Goal: Book appointment/travel/reservation

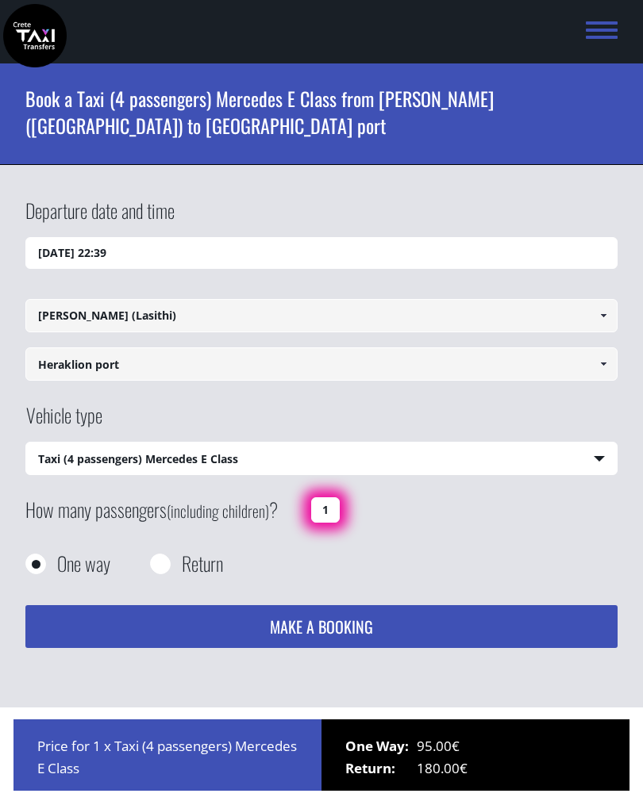
select select "540"
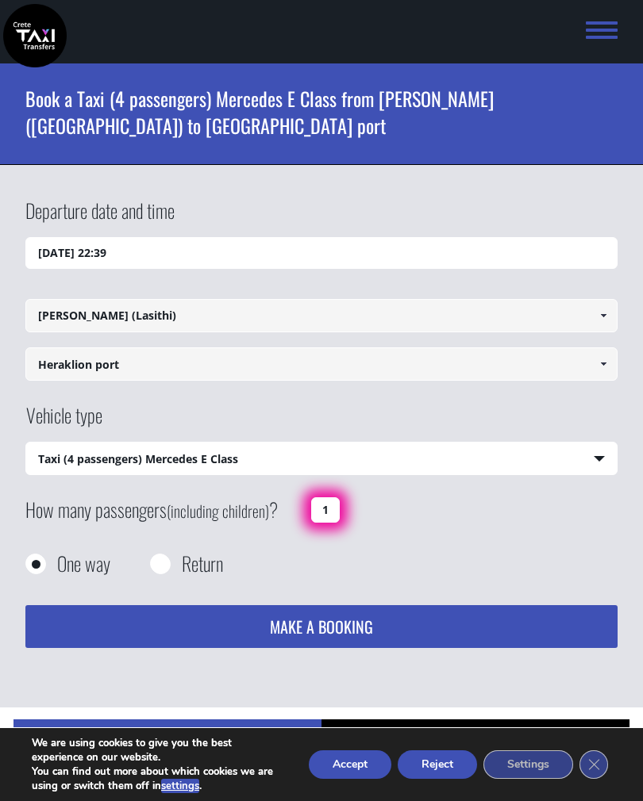
click at [600, 357] on link at bounding box center [602, 363] width 26 height 33
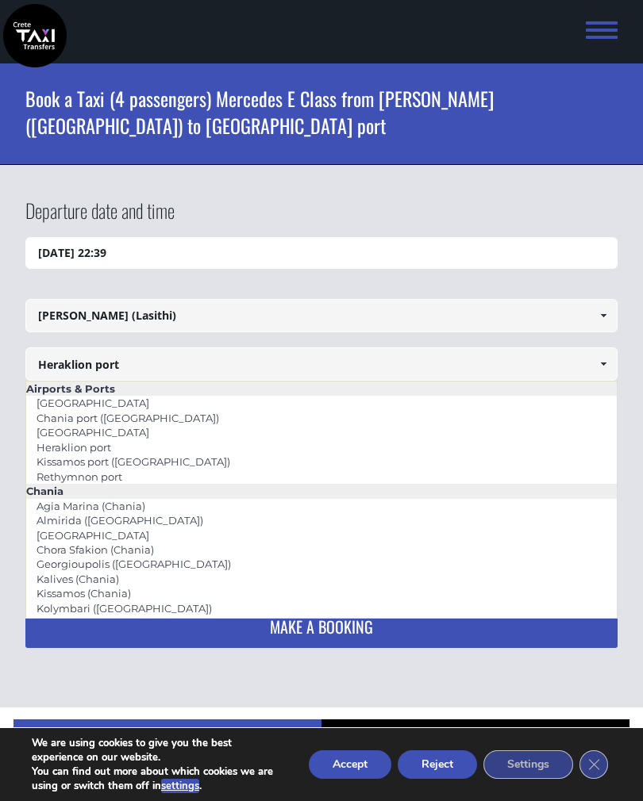
click at [122, 433] on link "[GEOGRAPHIC_DATA]" at bounding box center [92, 432] width 133 height 22
type input "[GEOGRAPHIC_DATA]"
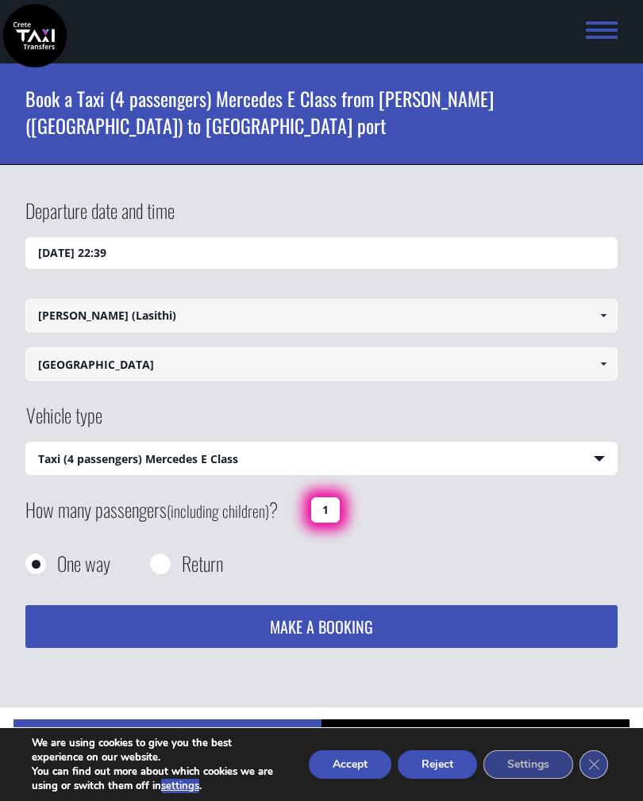
click at [179, 255] on input "[DATE] 22:39" at bounding box center [320, 253] width 591 height 32
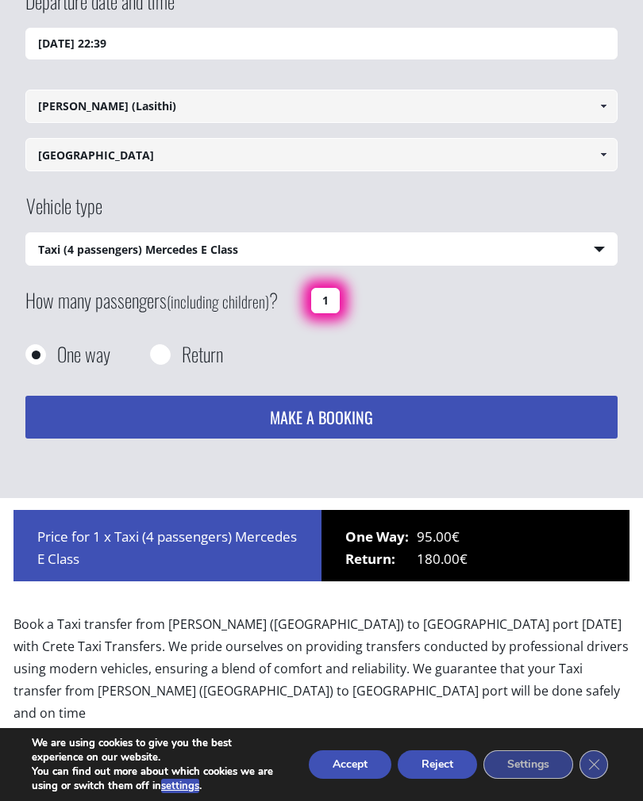
scroll to position [237, 0]
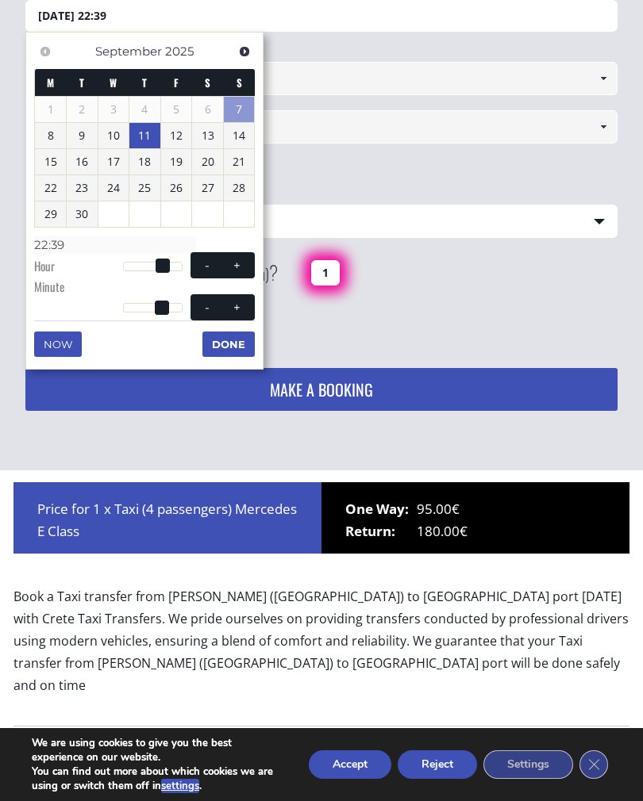
click at [152, 134] on link "11" at bounding box center [144, 135] width 31 height 25
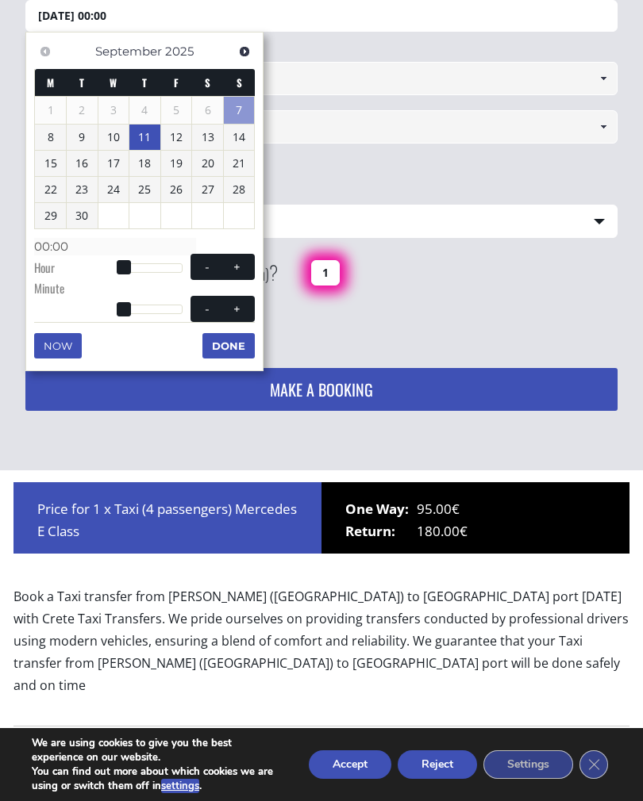
click at [243, 266] on span at bounding box center [237, 267] width 13 height 13
type input "[DATE] 01:00"
type input "01:00"
click at [236, 264] on span at bounding box center [237, 267] width 13 height 13
type input "[DATE] 02:00"
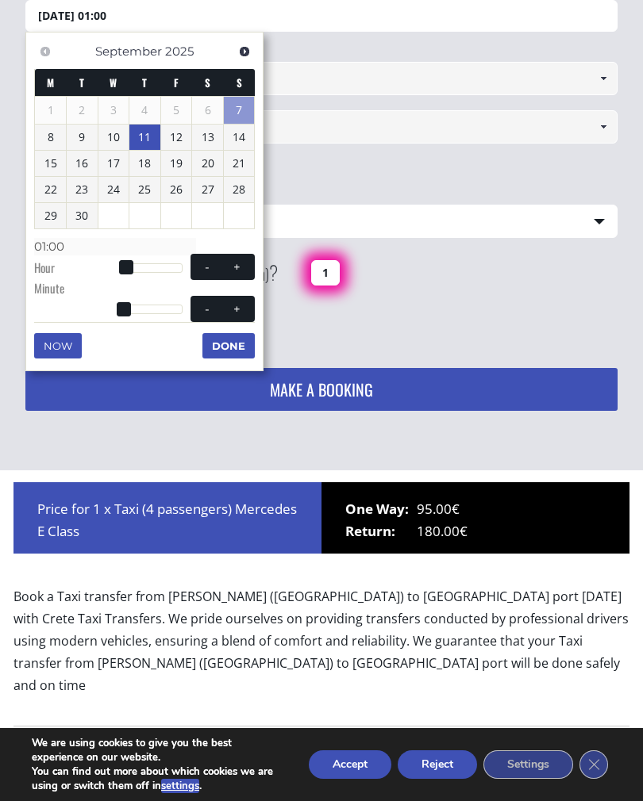
type input "02:00"
click at [244, 265] on button "+" at bounding box center [237, 266] width 29 height 15
type input "[DATE] 03:00"
type input "03:00"
click at [243, 265] on span at bounding box center [237, 267] width 13 height 13
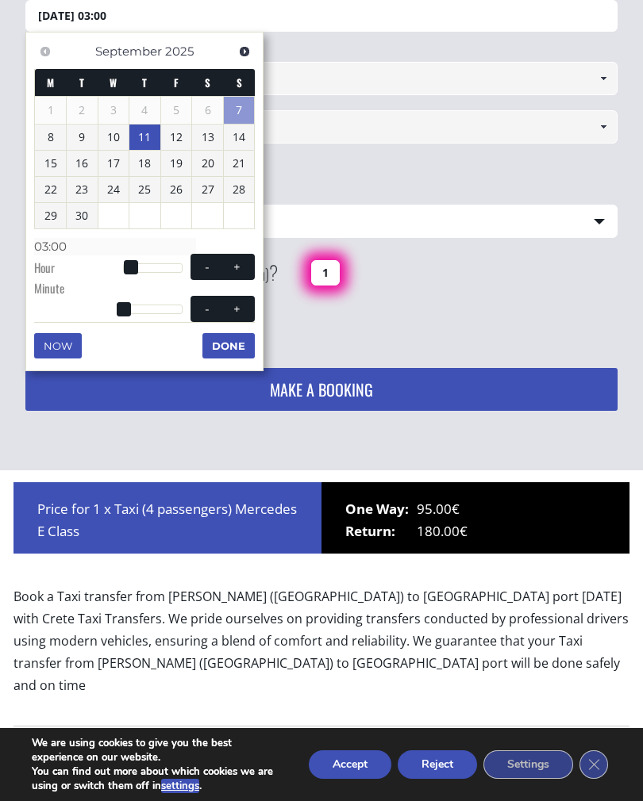
type input "[DATE] 04:00"
type input "04:00"
click at [236, 267] on span at bounding box center [237, 267] width 13 height 13
type input "[DATE] 05:00"
type input "05:00"
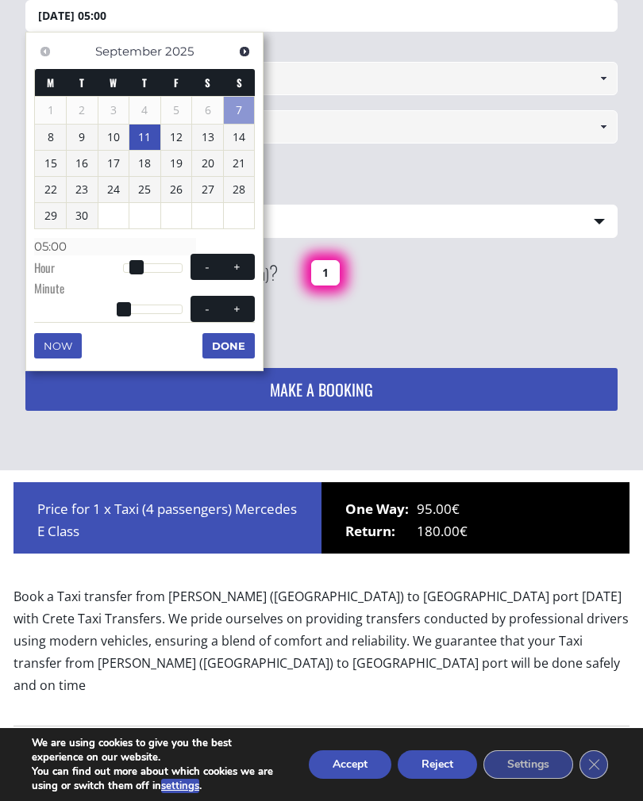
click at [236, 267] on span at bounding box center [237, 267] width 13 height 13
type input "[DATE] 06:00"
type input "06:00"
click at [228, 269] on button "+" at bounding box center [237, 266] width 29 height 15
type input "[DATE] 07:00"
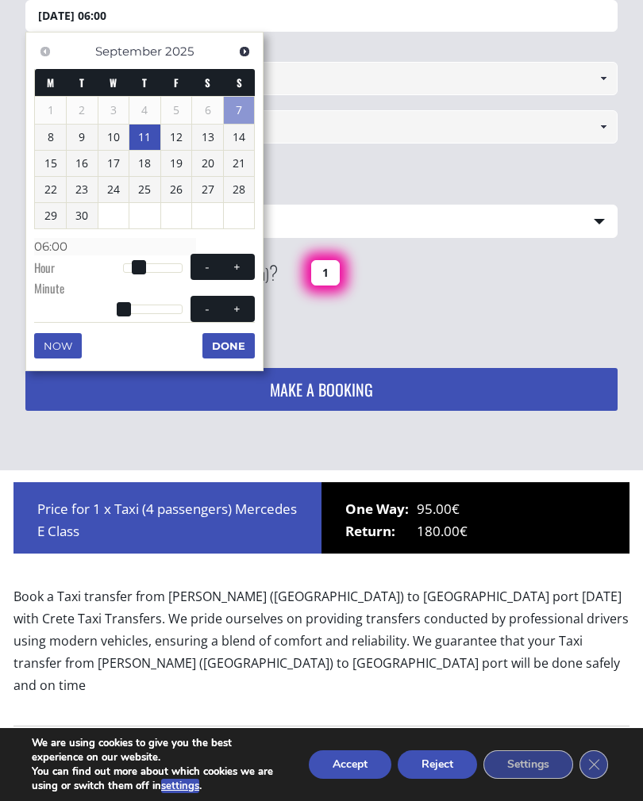
type input "07:00"
click at [231, 271] on button "+" at bounding box center [237, 266] width 29 height 15
type input "[DATE] 08:00"
type input "08:00"
click at [228, 269] on button "+" at bounding box center [237, 266] width 29 height 15
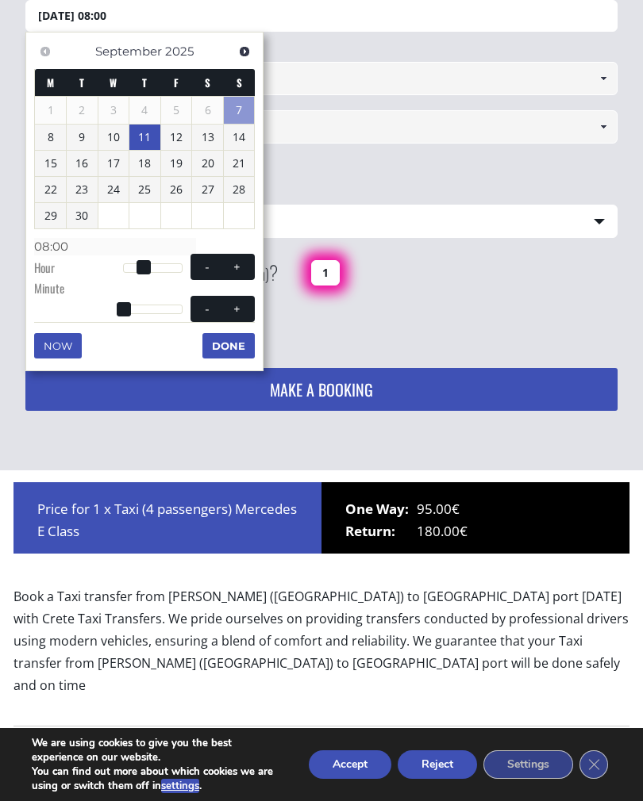
type input "[DATE] 09:00"
type input "09:00"
click at [230, 271] on span "- +" at bounding box center [222, 267] width 64 height 26
click at [228, 269] on button "+" at bounding box center [237, 266] width 29 height 15
type input "[DATE] 10:00"
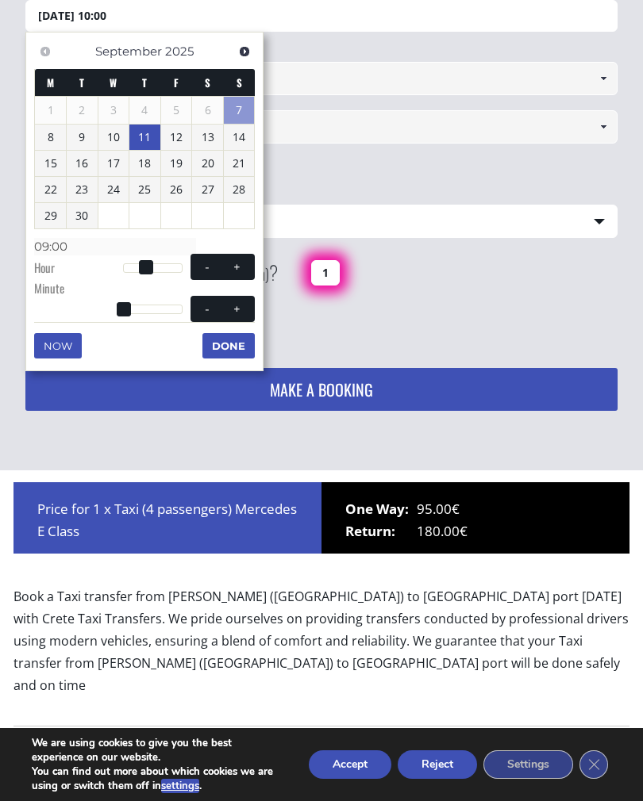
type input "10:00"
click at [229, 271] on button "+" at bounding box center [237, 266] width 29 height 15
type input "[DATE] 11:00"
type input "11:00"
click at [232, 268] on span at bounding box center [237, 267] width 13 height 13
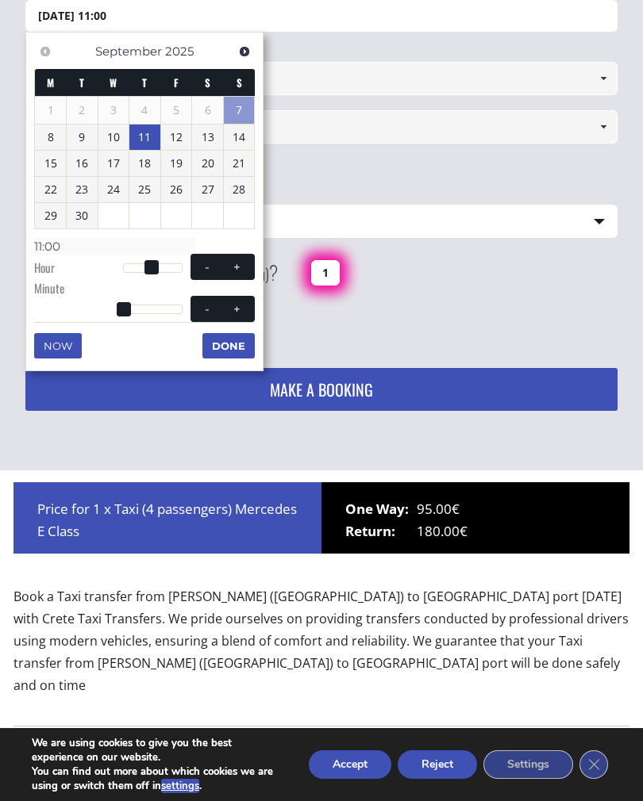
type input "[DATE] 12:00"
type input "12:00"
click at [236, 267] on span at bounding box center [237, 267] width 13 height 13
type input "[DATE] 13:00"
type input "13:00"
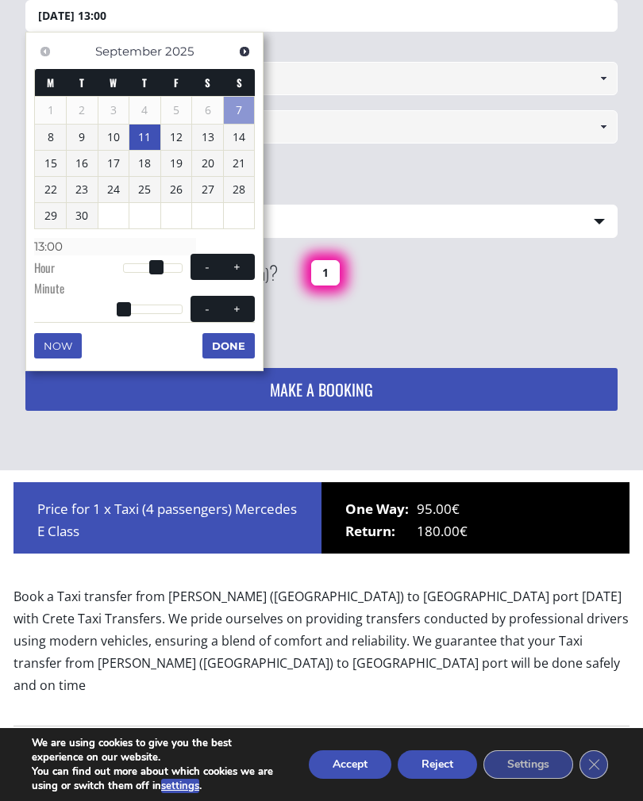
click at [236, 267] on span at bounding box center [237, 267] width 13 height 13
type input "[DATE] 14:00"
type input "14:00"
click at [233, 265] on span at bounding box center [237, 267] width 13 height 13
type input "[DATE] 15:00"
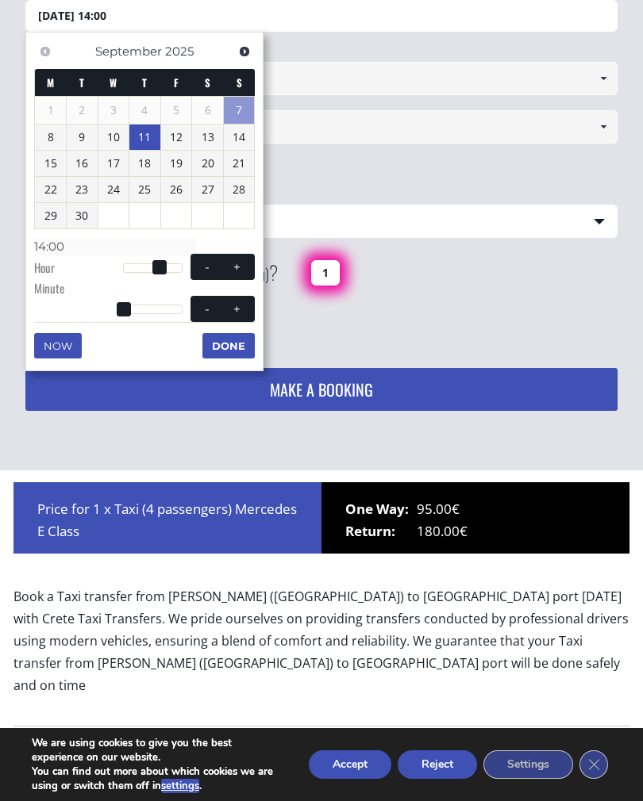
type input "15:00"
click at [235, 264] on span at bounding box center [237, 267] width 13 height 13
type input "[DATE] 16:00"
type input "16:00"
click at [235, 263] on span at bounding box center [237, 267] width 13 height 13
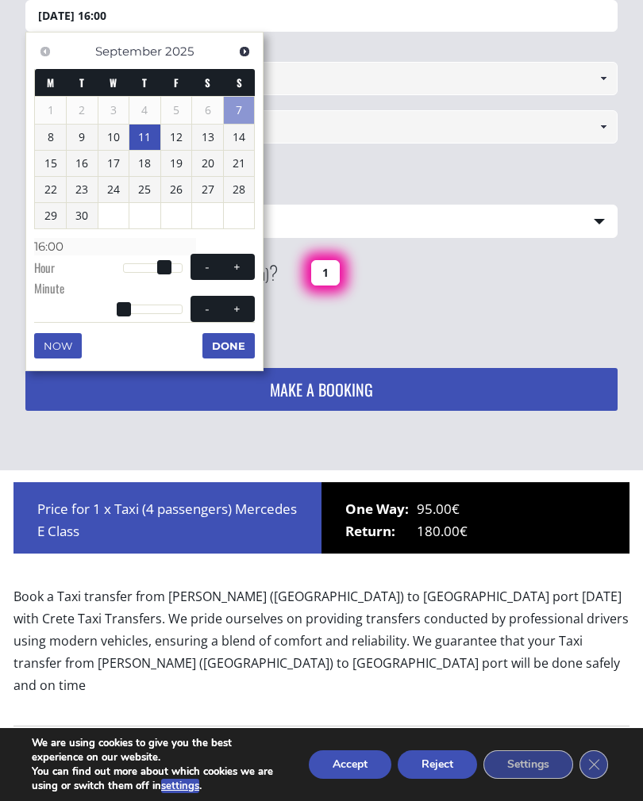
type input "[DATE] 17:00"
type input "17:00"
click at [236, 262] on span at bounding box center [237, 267] width 13 height 13
type input "[DATE] 18:00"
type input "18:00"
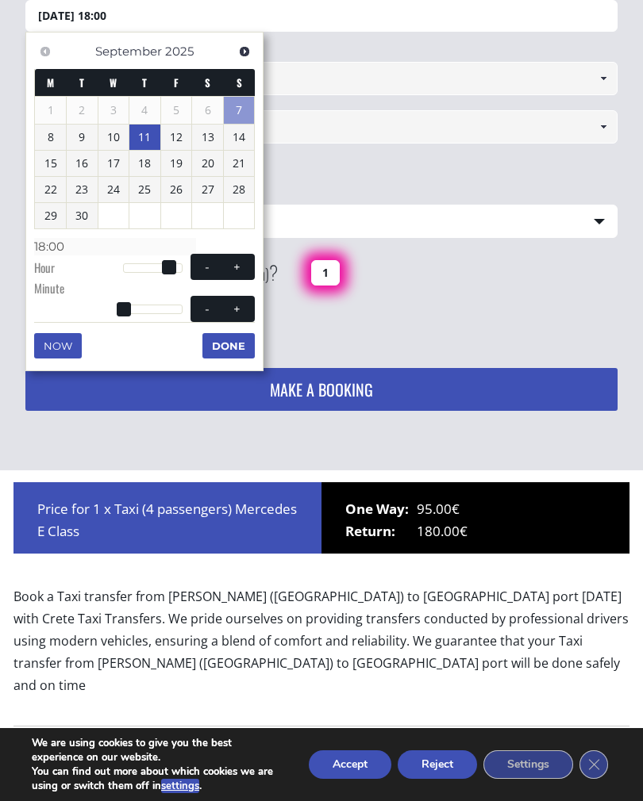
click at [236, 264] on span at bounding box center [237, 267] width 13 height 13
type input "[DATE] 19:00"
type input "19:00"
click at [236, 263] on span at bounding box center [237, 267] width 13 height 13
type input "[DATE] 20:00"
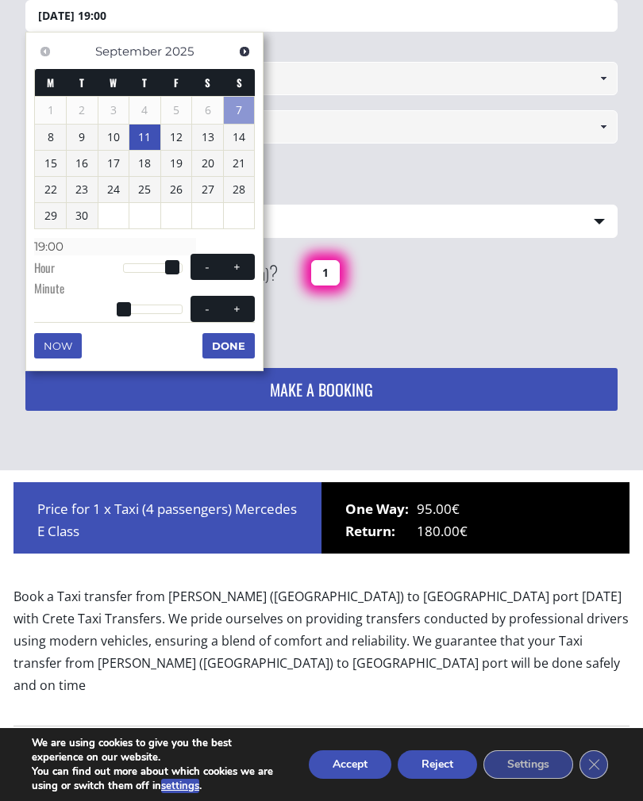
type input "20:00"
click at [233, 351] on button "Done" at bounding box center [228, 345] width 52 height 25
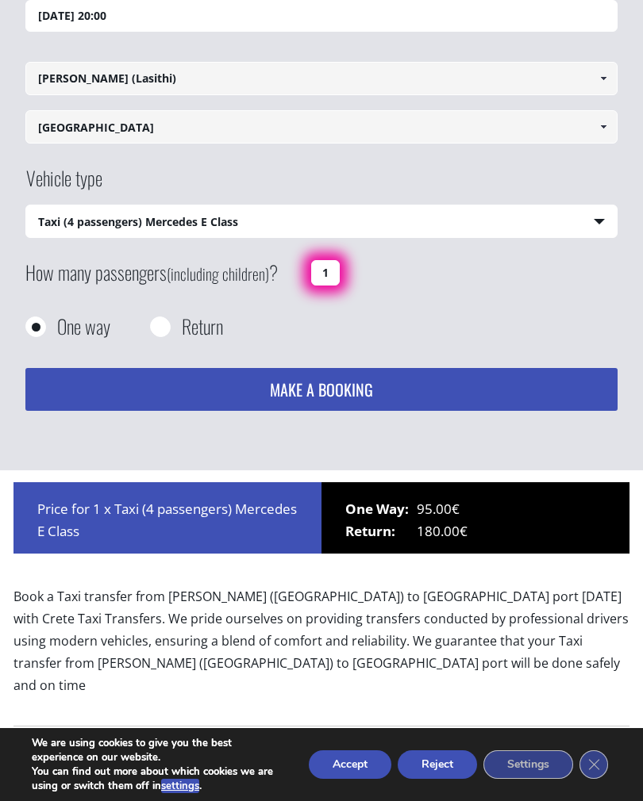
click at [330, 271] on input "1" at bounding box center [325, 272] width 29 height 25
type input "1"
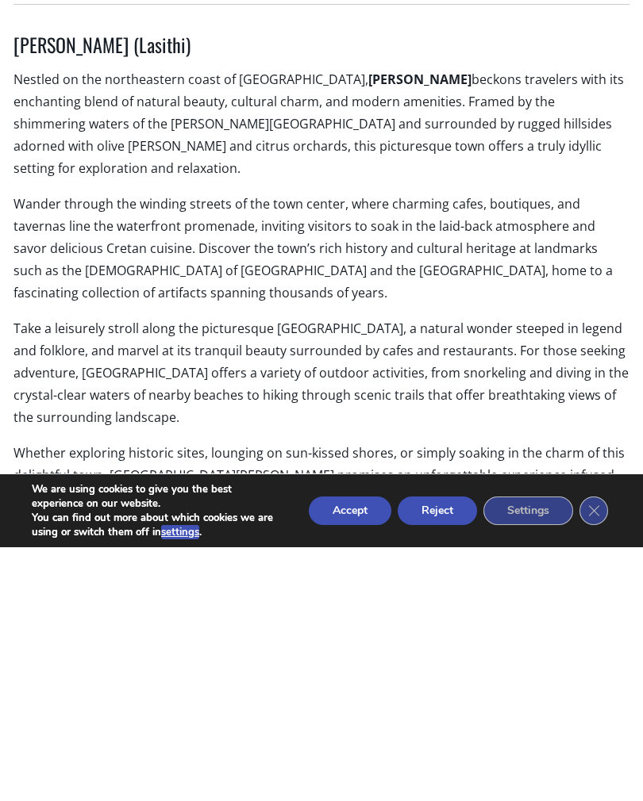
scroll to position [705, 0]
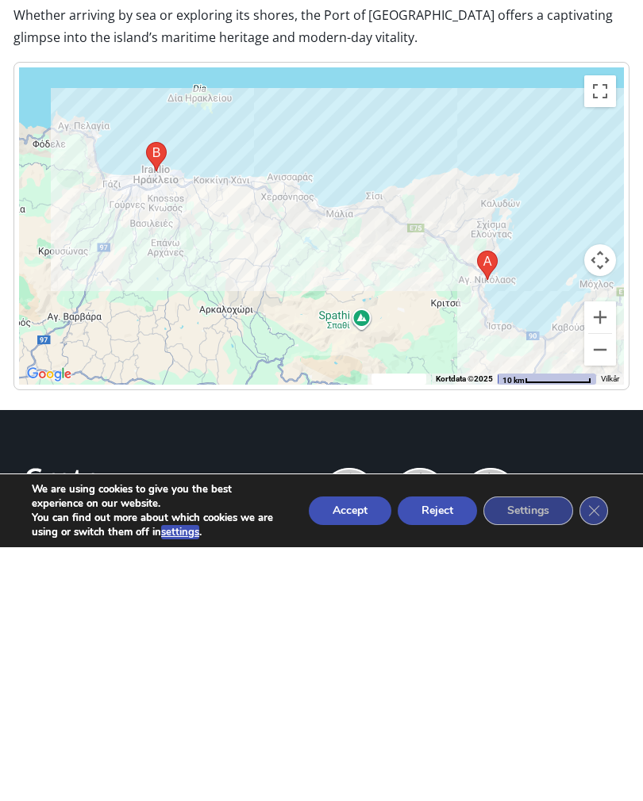
type input "0"
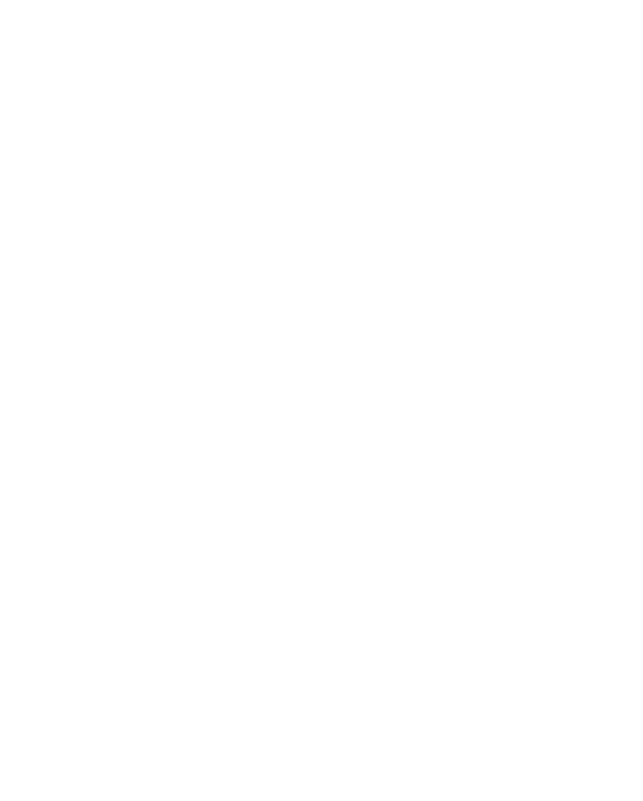
scroll to position [584, 0]
